Goal: Information Seeking & Learning: Learn about a topic

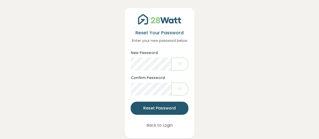
click at [181, 105] on button "Reset Password" at bounding box center [158, 108] width 57 height 13
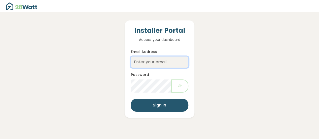
click at [148, 62] on input "Email Address" at bounding box center [158, 61] width 57 height 11
type input "[EMAIL_ADDRESS][DOMAIN_NAME]"
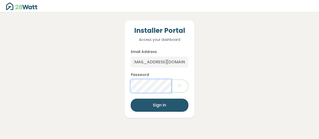
scroll to position [0, 0]
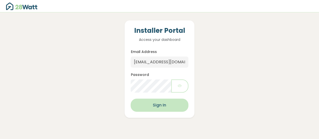
click at [165, 106] on button "Sign In" at bounding box center [158, 104] width 57 height 13
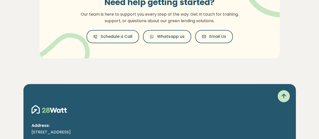
scroll to position [67, 0]
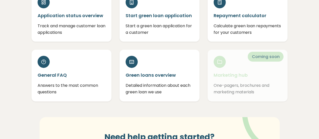
click at [227, 65] on div "Marketing hub One-pagers, brochures and marketing materials" at bounding box center [247, 75] width 80 height 51
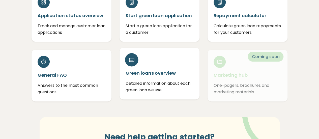
click at [175, 65] on div "Green loans overview Detailed information about each green loan we use" at bounding box center [159, 73] width 80 height 51
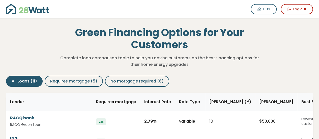
scroll to position [67, 0]
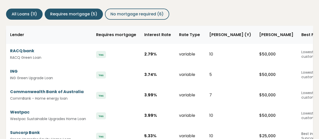
click at [79, 15] on span "Requires mortgage (5)" at bounding box center [73, 14] width 47 height 6
